Goal: Task Accomplishment & Management: Use online tool/utility

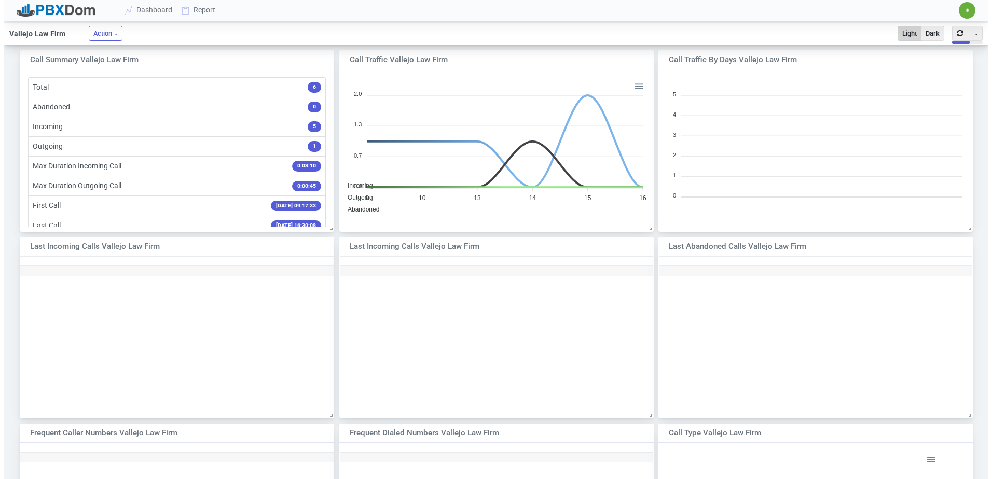
scroll to position [150, 305]
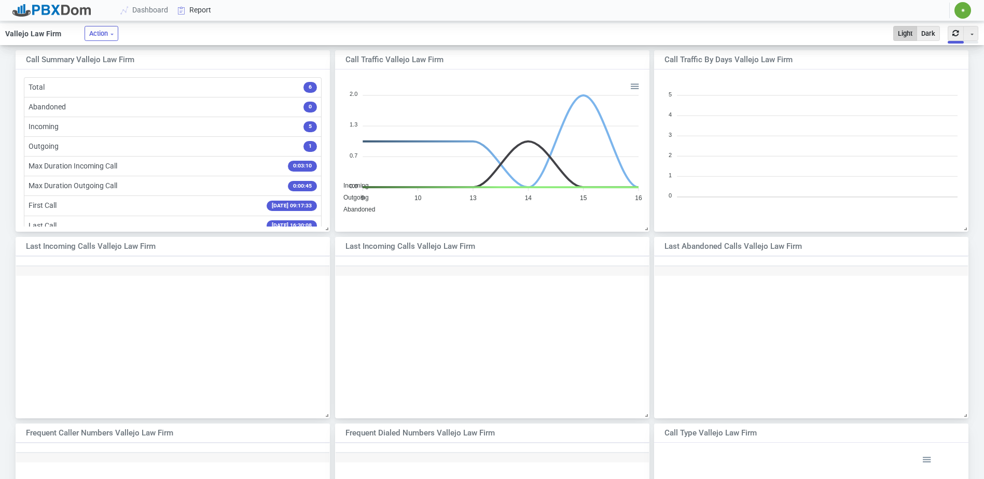
click at [202, 3] on link "Report" at bounding box center [194, 10] width 43 height 19
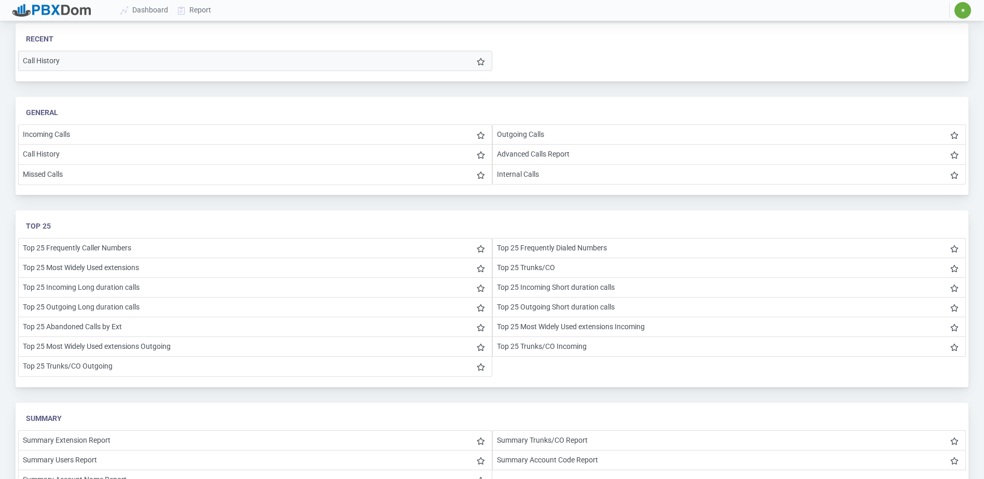
click at [105, 61] on li "Call History" at bounding box center [255, 61] width 474 height 20
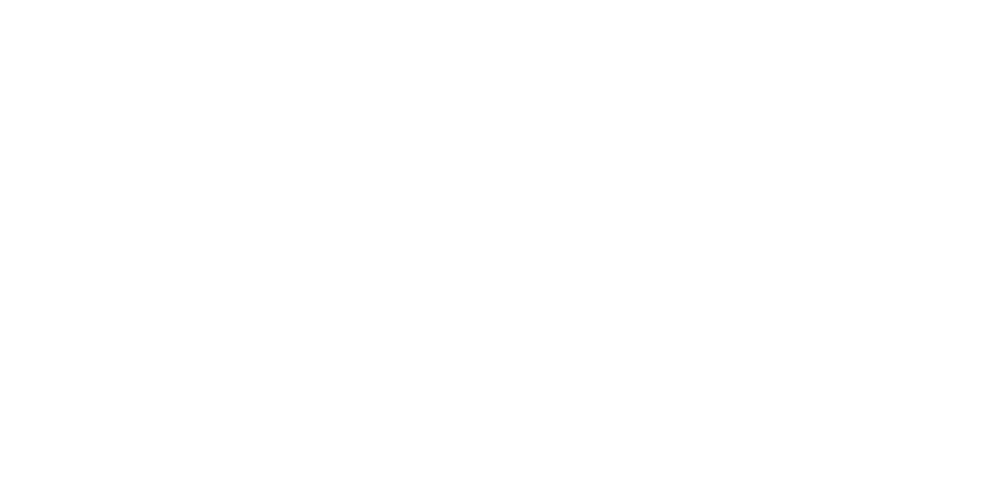
select select
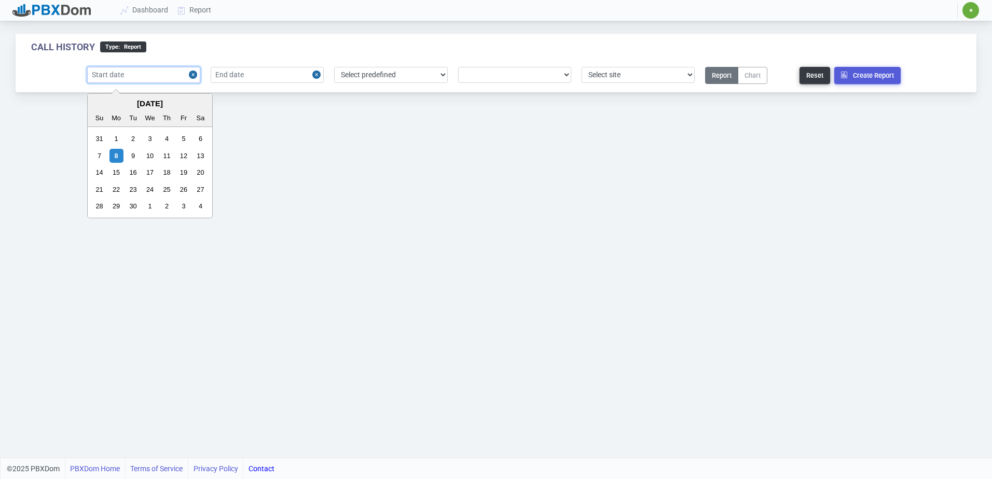
click at [142, 77] on input "text" at bounding box center [143, 75] width 113 height 16
click at [150, 71] on input "text" at bounding box center [143, 75] width 113 height 16
click at [233, 68] on input "text" at bounding box center [267, 75] width 113 height 16
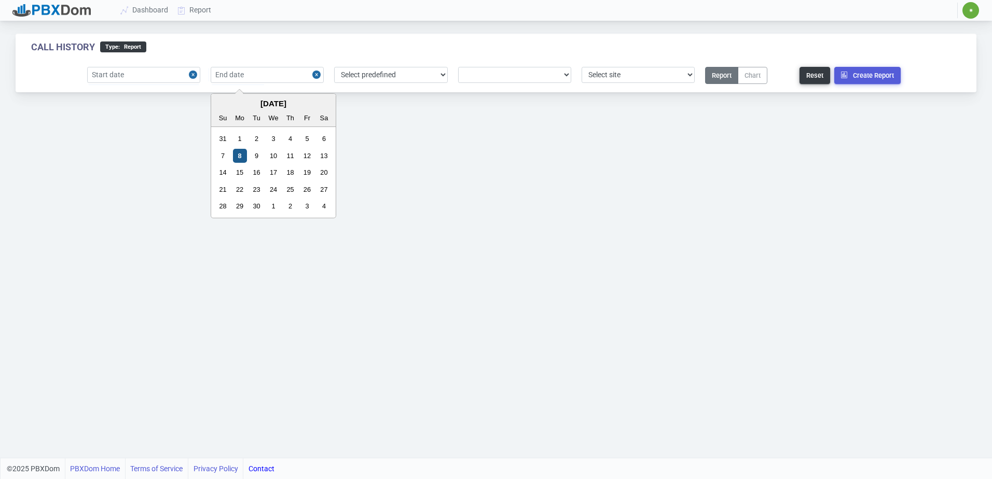
click at [240, 155] on div "8" at bounding box center [240, 156] width 14 height 14
type input "[DATE]"
click at [143, 74] on input "text" at bounding box center [143, 75] width 113 height 16
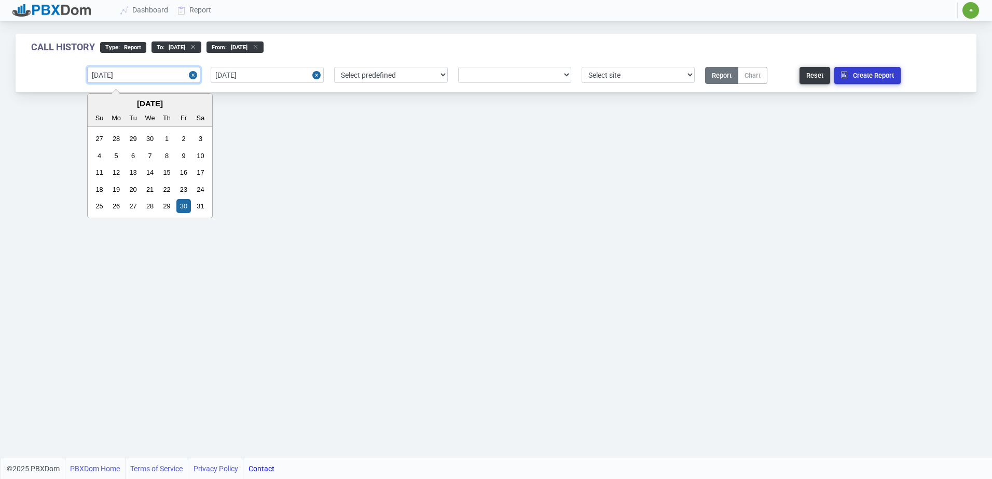
type input "[DATE]"
click at [855, 72] on button "Create Report" at bounding box center [867, 75] width 66 height 17
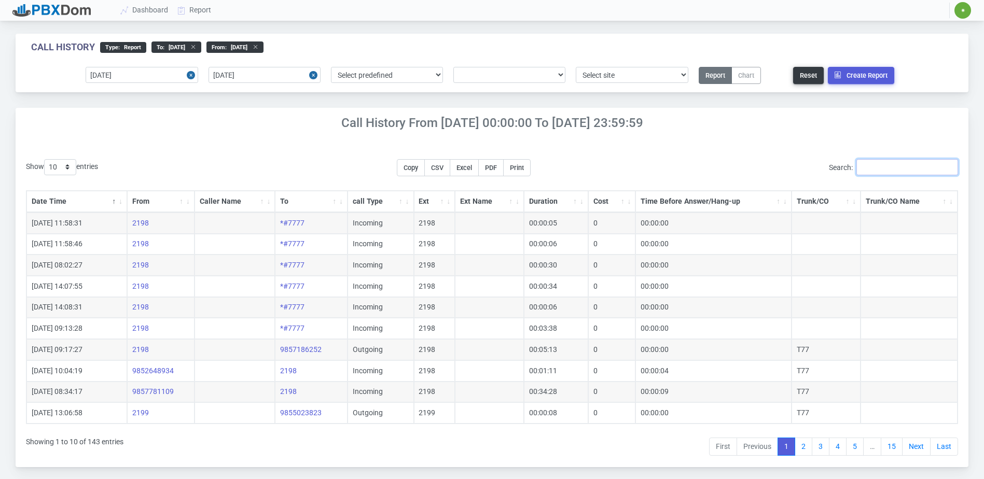
click at [889, 171] on input "Search:" at bounding box center [907, 167] width 102 height 16
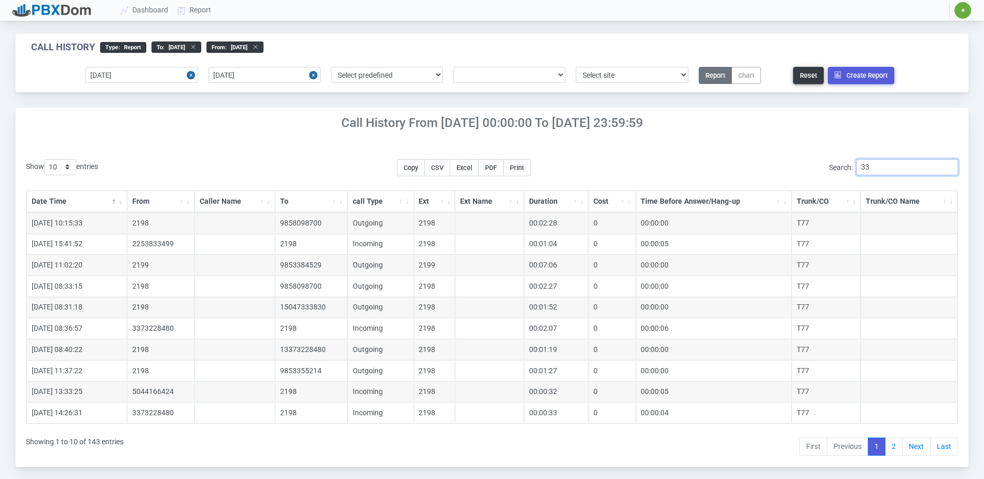
type input "3"
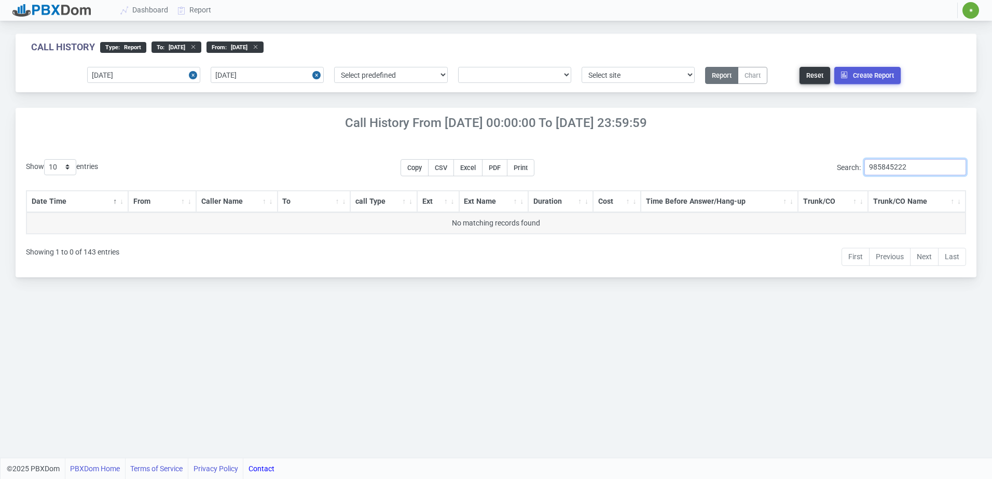
type input "9858452227"
